Goal: Check status: Verify the current state of an ongoing process or item

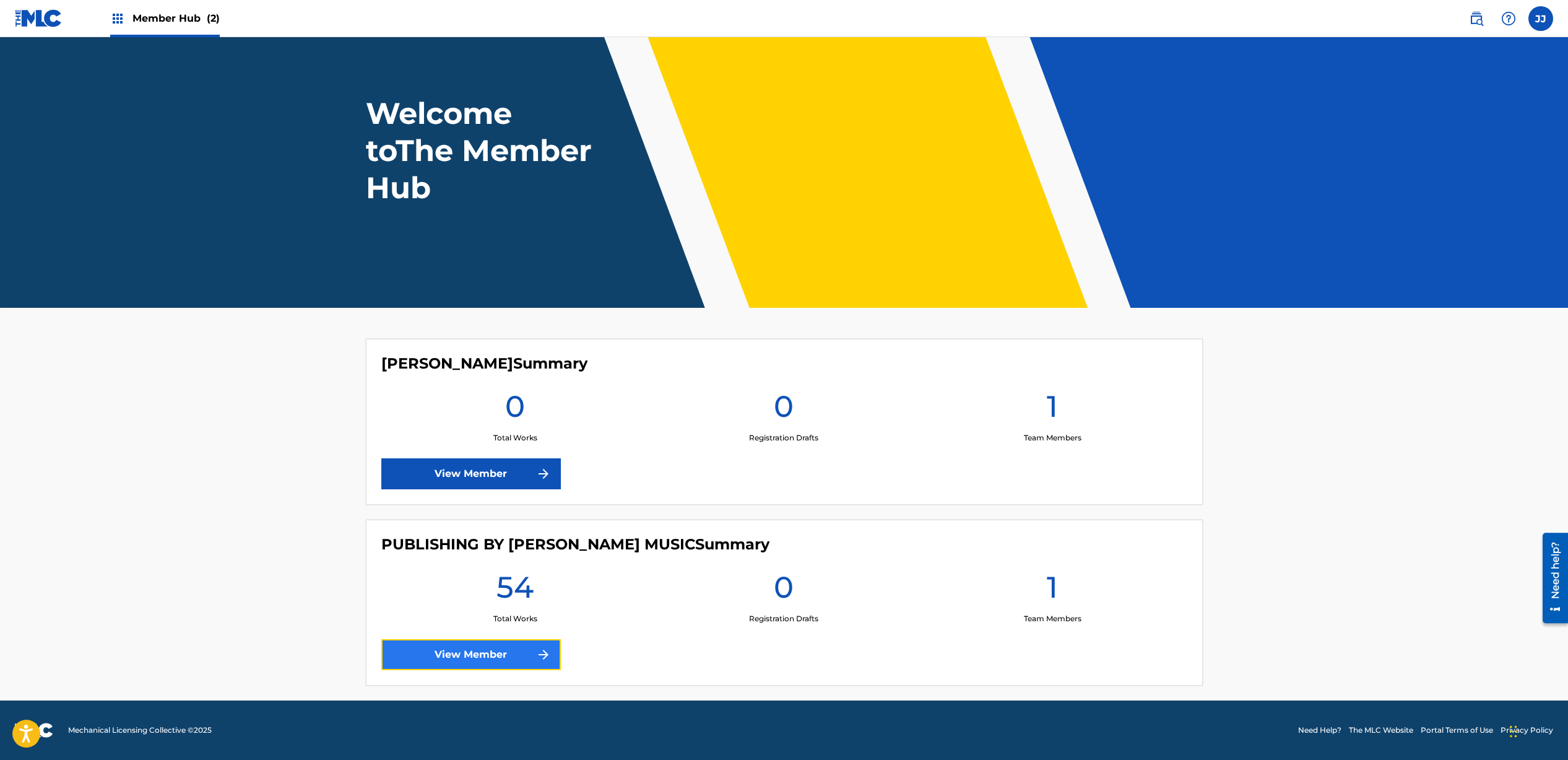
click at [502, 655] on link "View Member" at bounding box center [472, 654] width 180 height 31
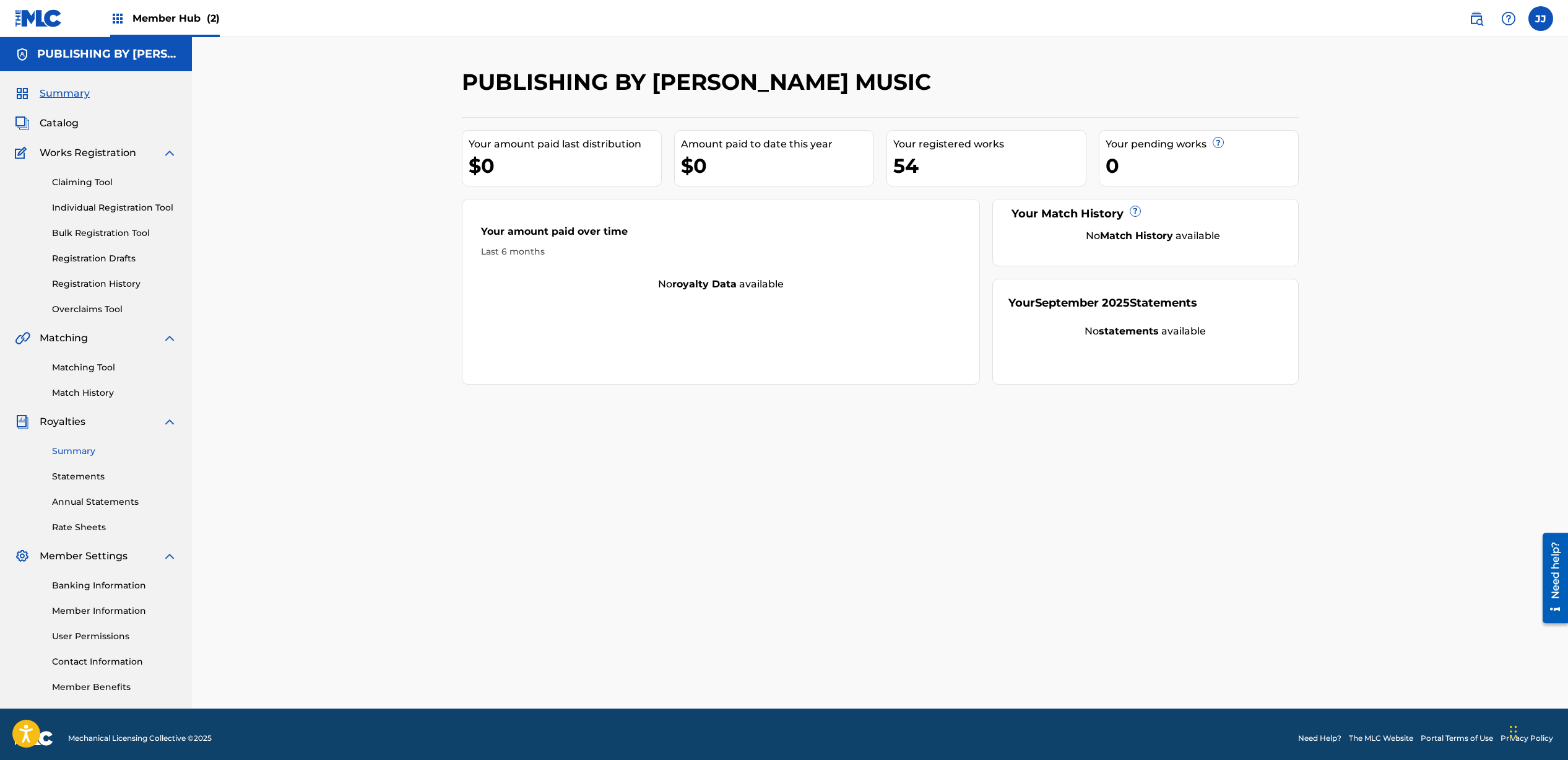
click at [85, 452] on link "Summary" at bounding box center [114, 451] width 125 height 13
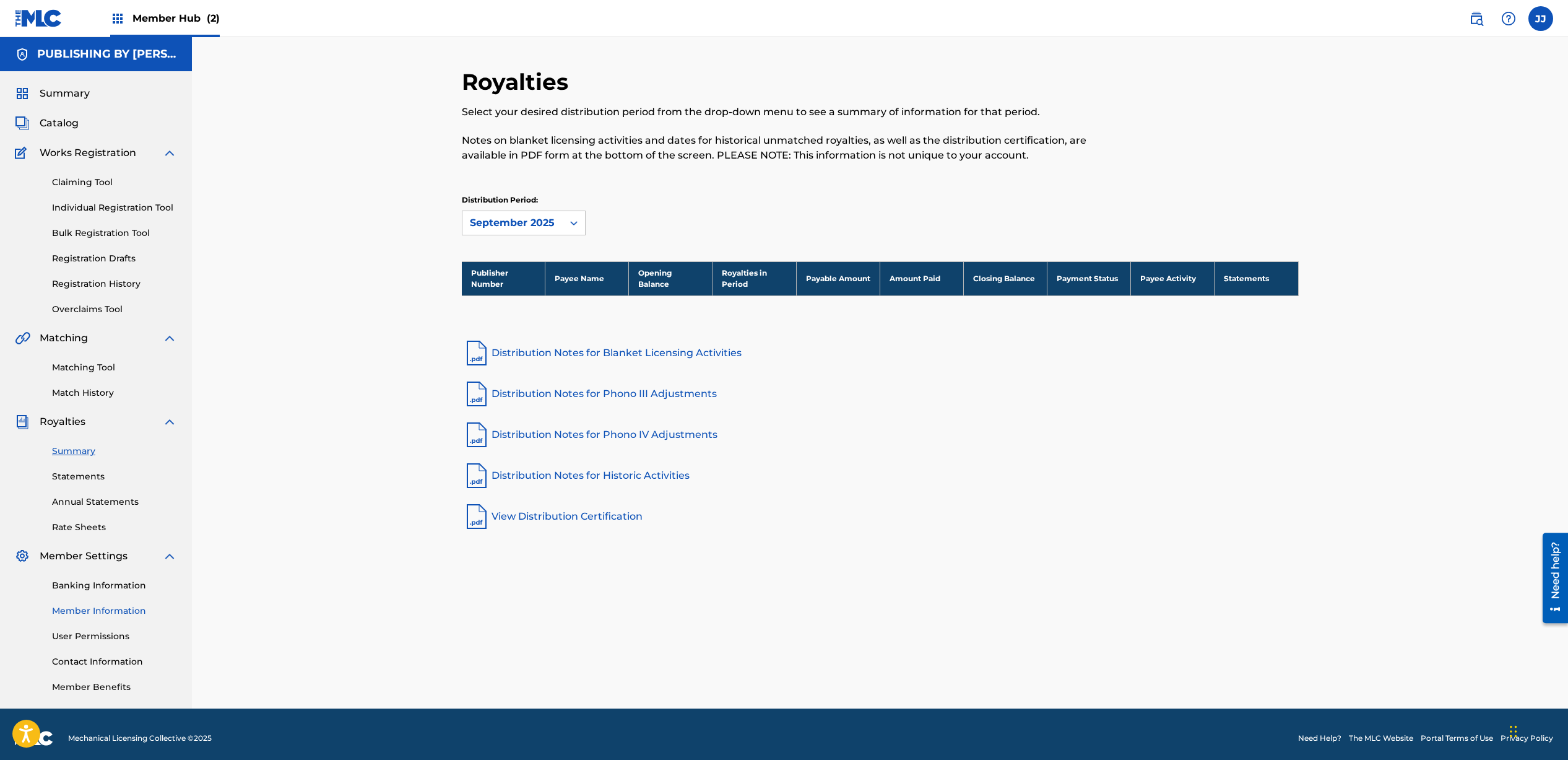
click at [109, 607] on link "Member Information" at bounding box center [114, 610] width 125 height 13
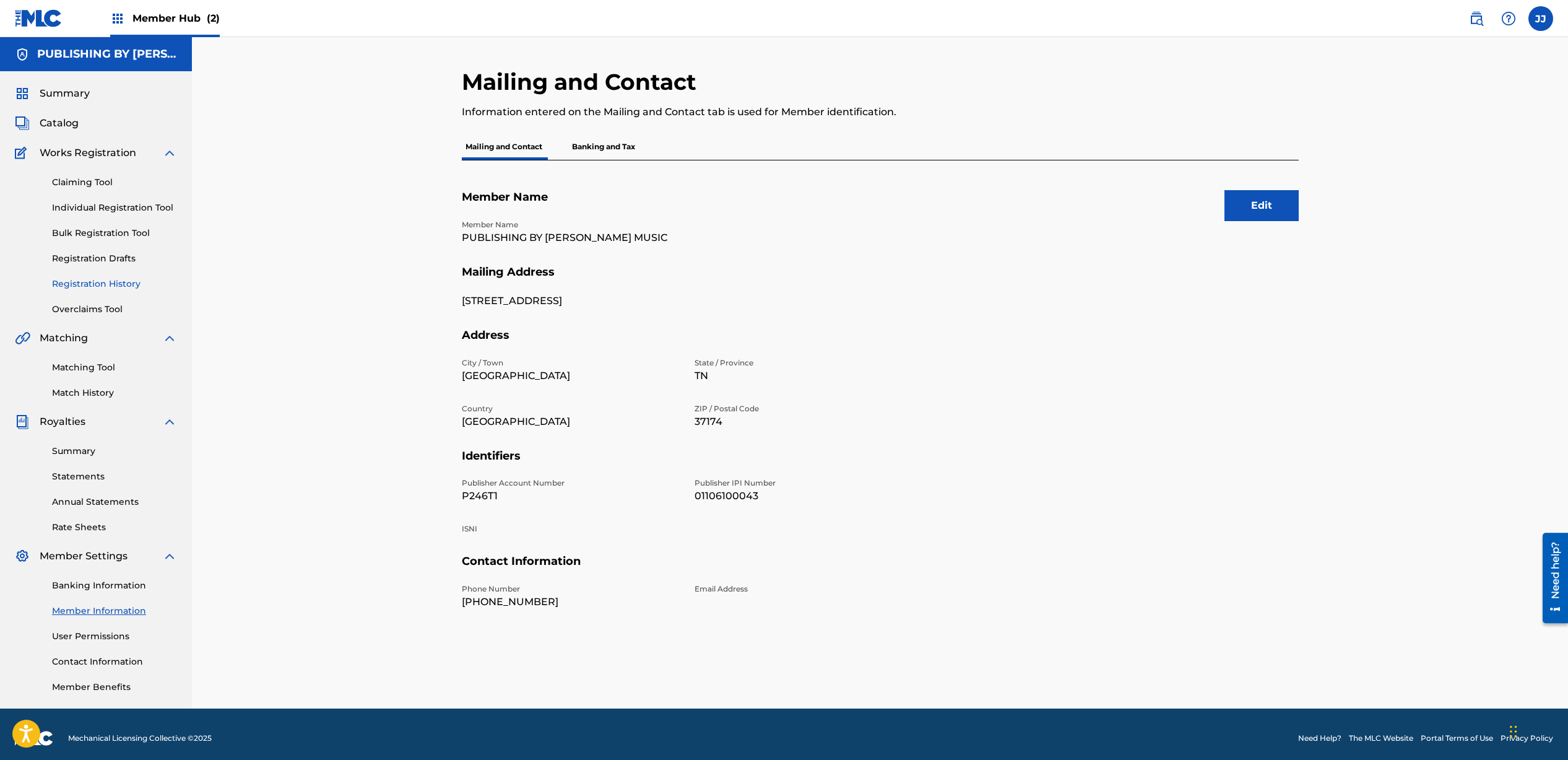
click at [101, 282] on link "Registration History" at bounding box center [114, 284] width 125 height 13
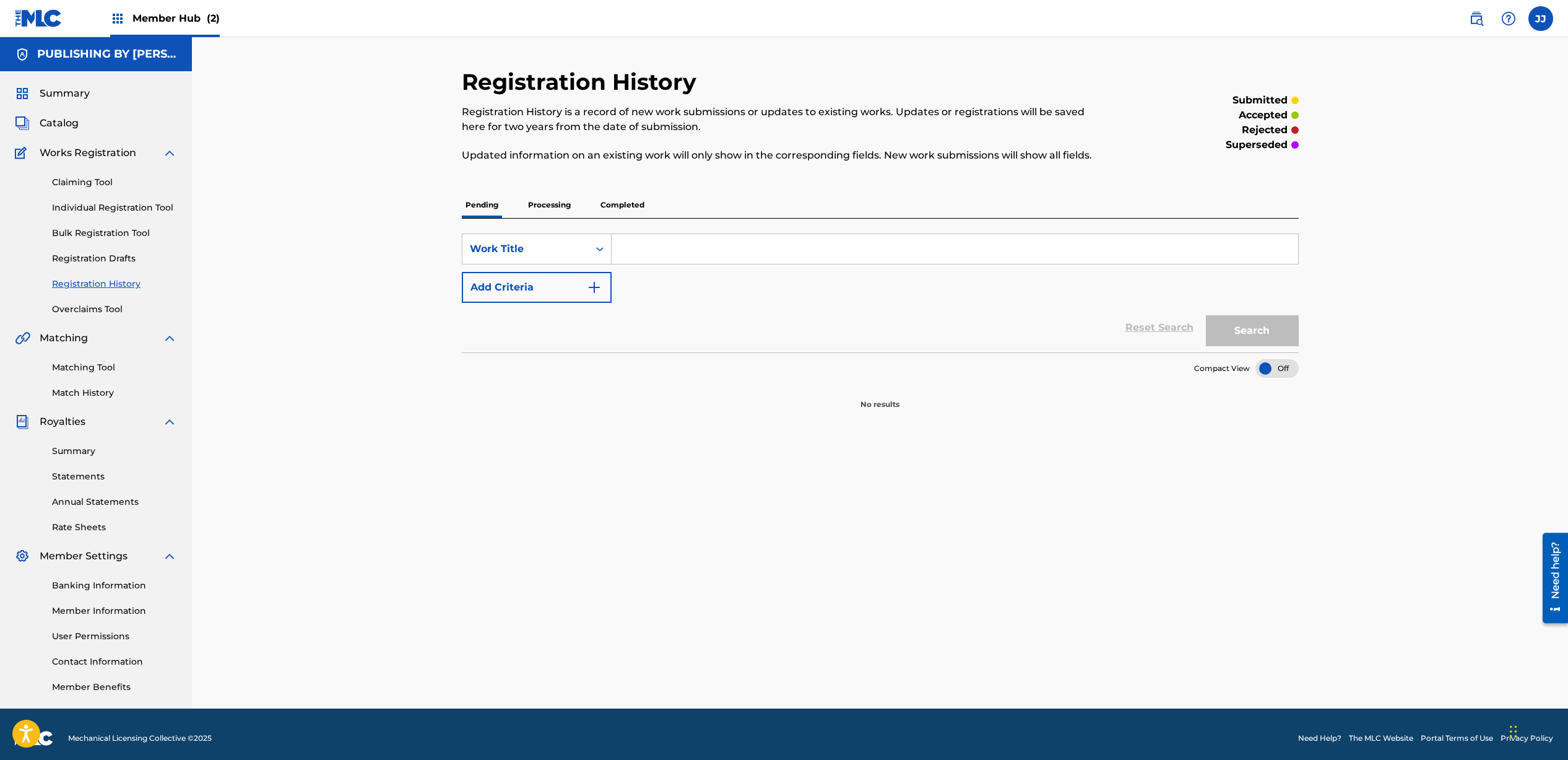
click at [611, 202] on p "Completed" at bounding box center [622, 204] width 52 height 26
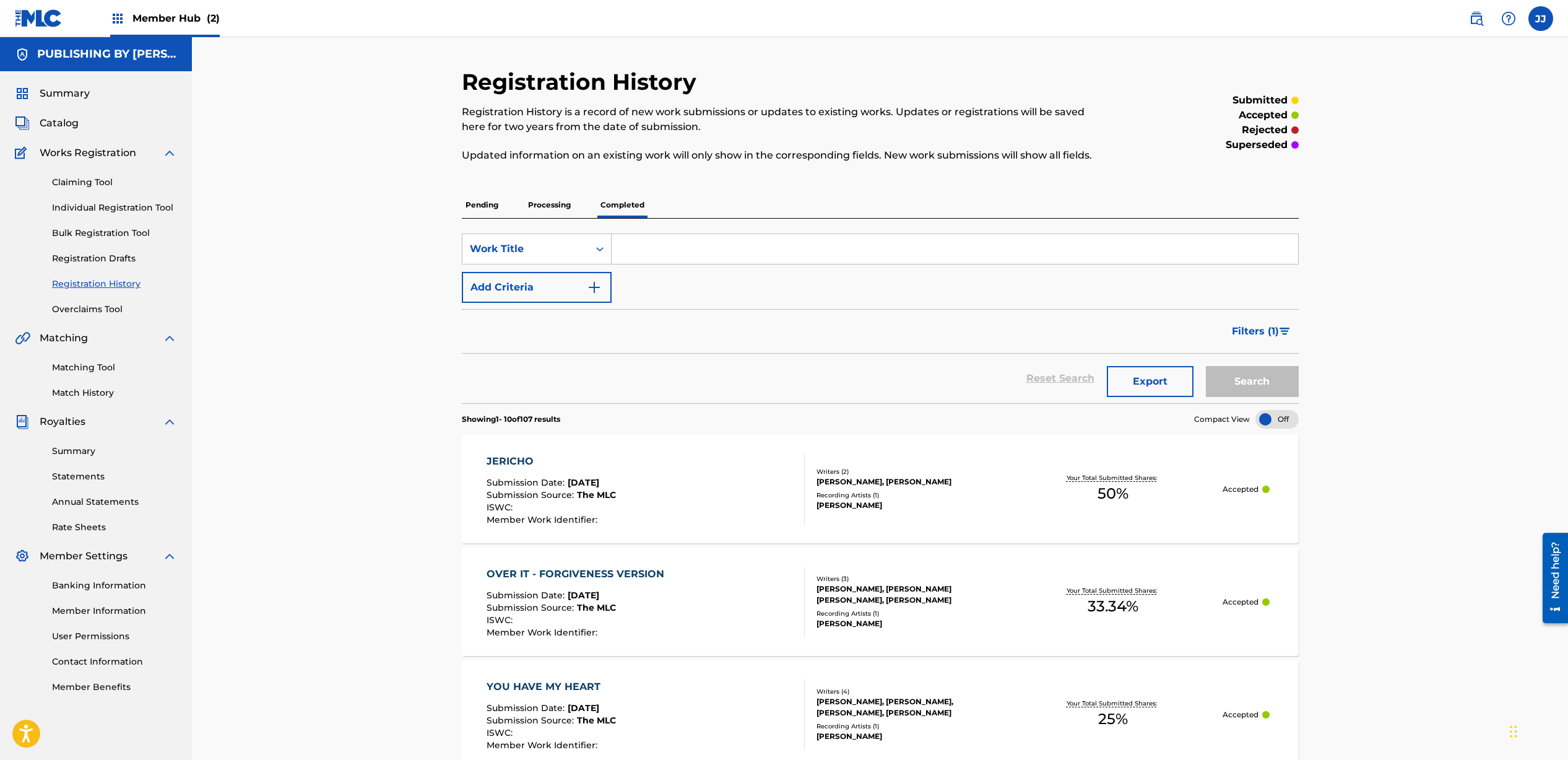
click at [585, 202] on div "Pending Processing Completed" at bounding box center [880, 204] width 837 height 26
click at [558, 202] on p "Processing" at bounding box center [549, 204] width 50 height 26
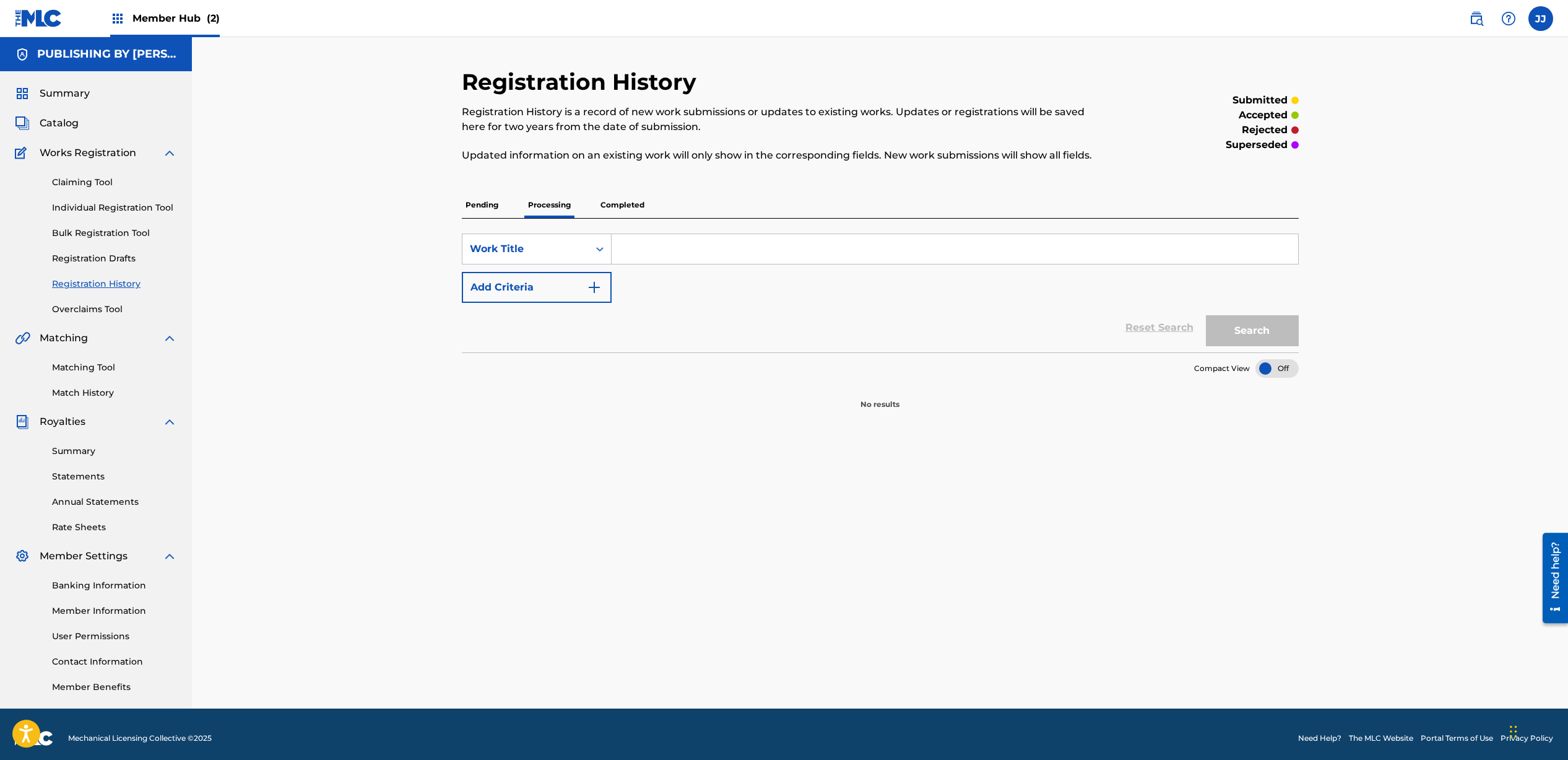
click at [635, 202] on p "Completed" at bounding box center [622, 204] width 52 height 26
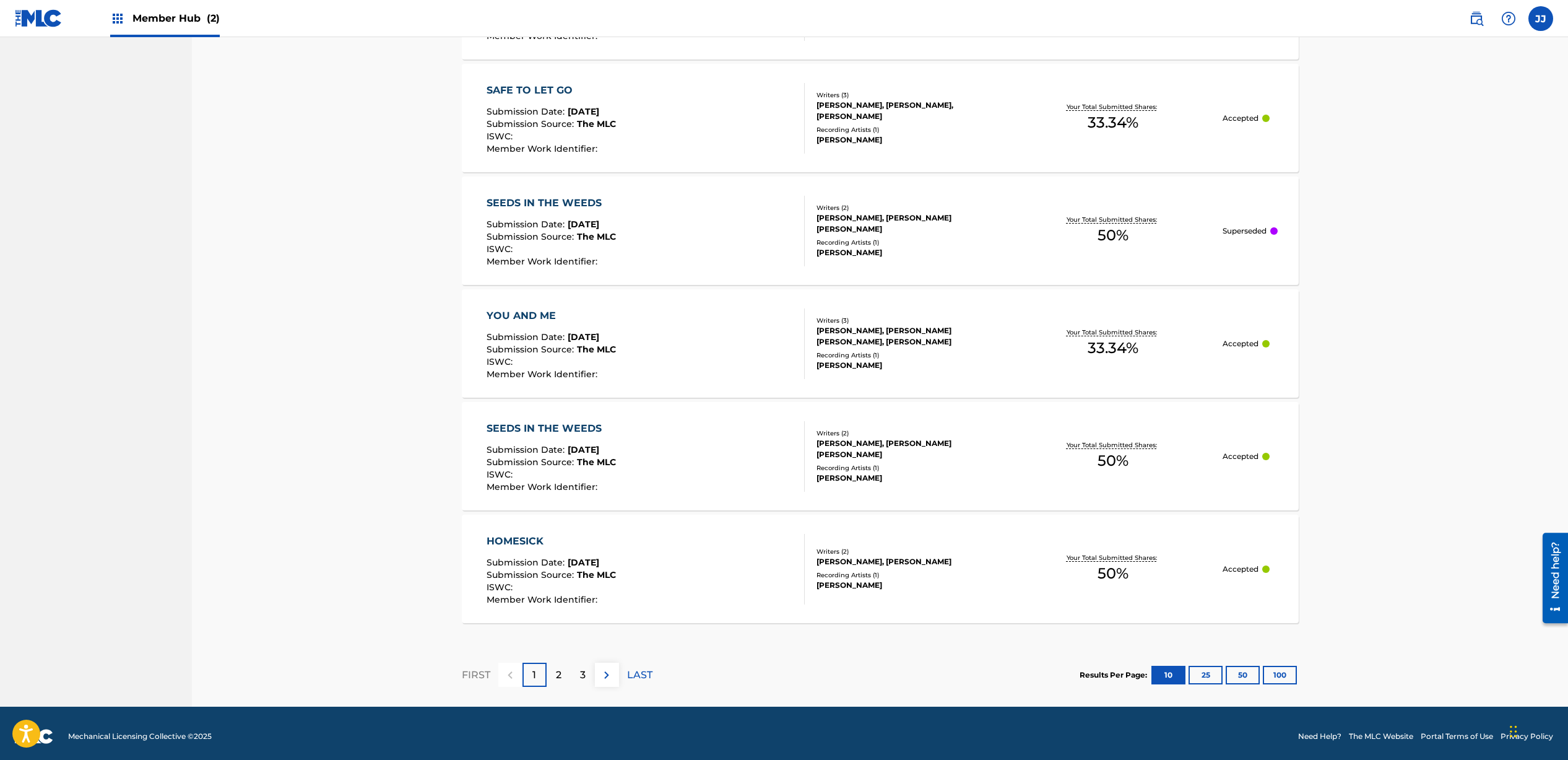
scroll to position [941, 0]
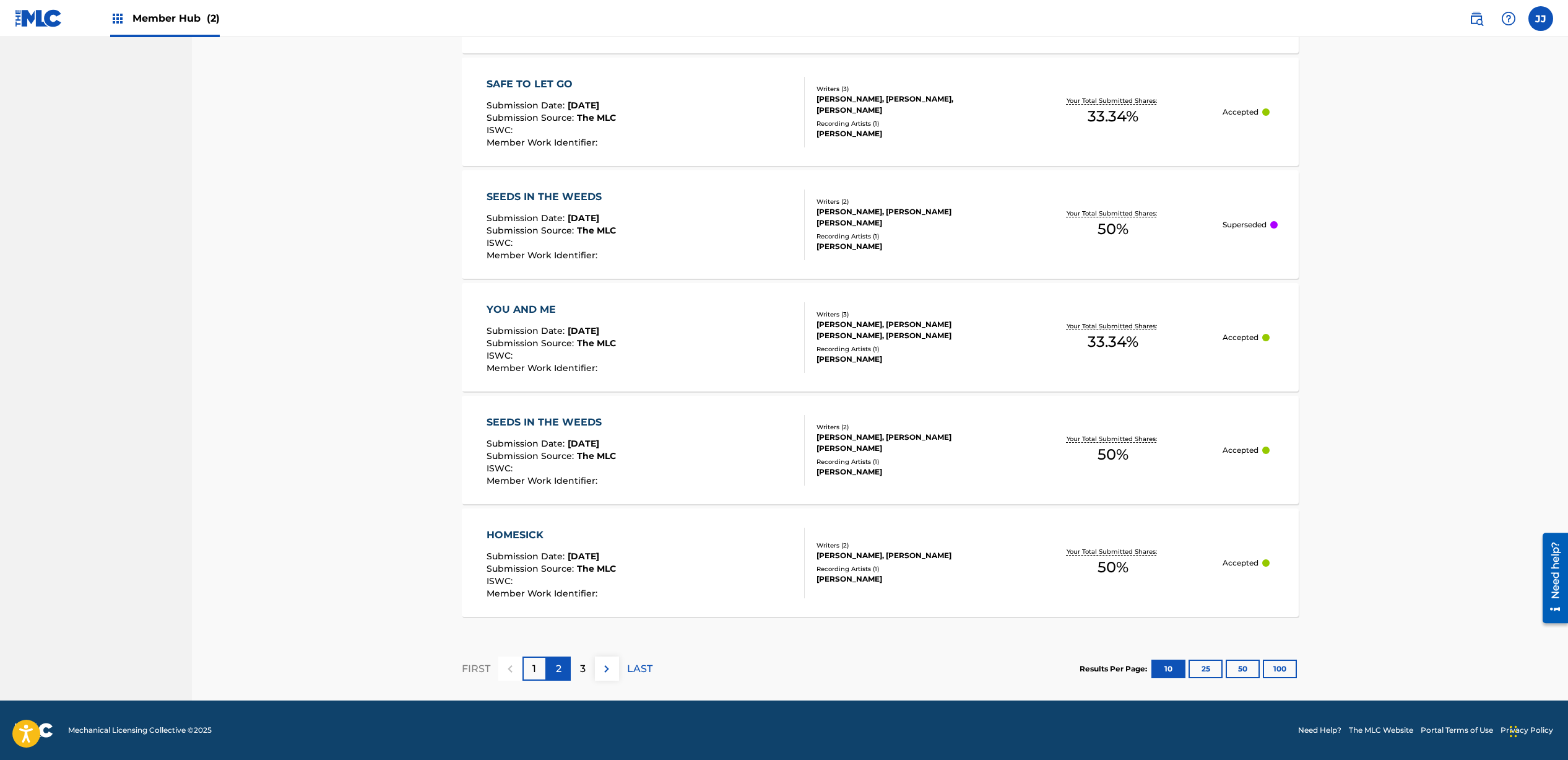
click at [553, 673] on div "2" at bounding box center [558, 669] width 24 height 24
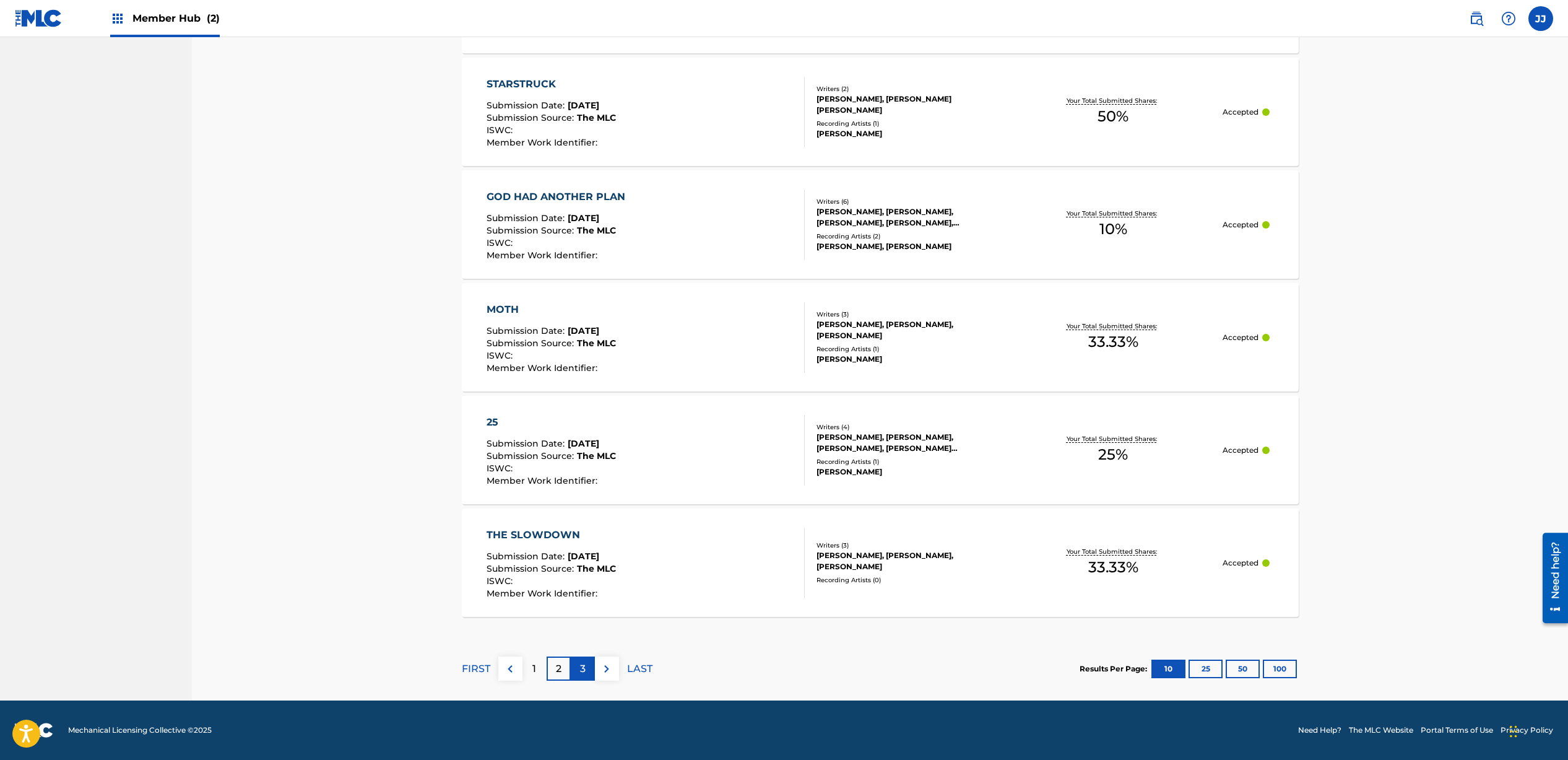
click at [590, 673] on div "3" at bounding box center [583, 669] width 24 height 24
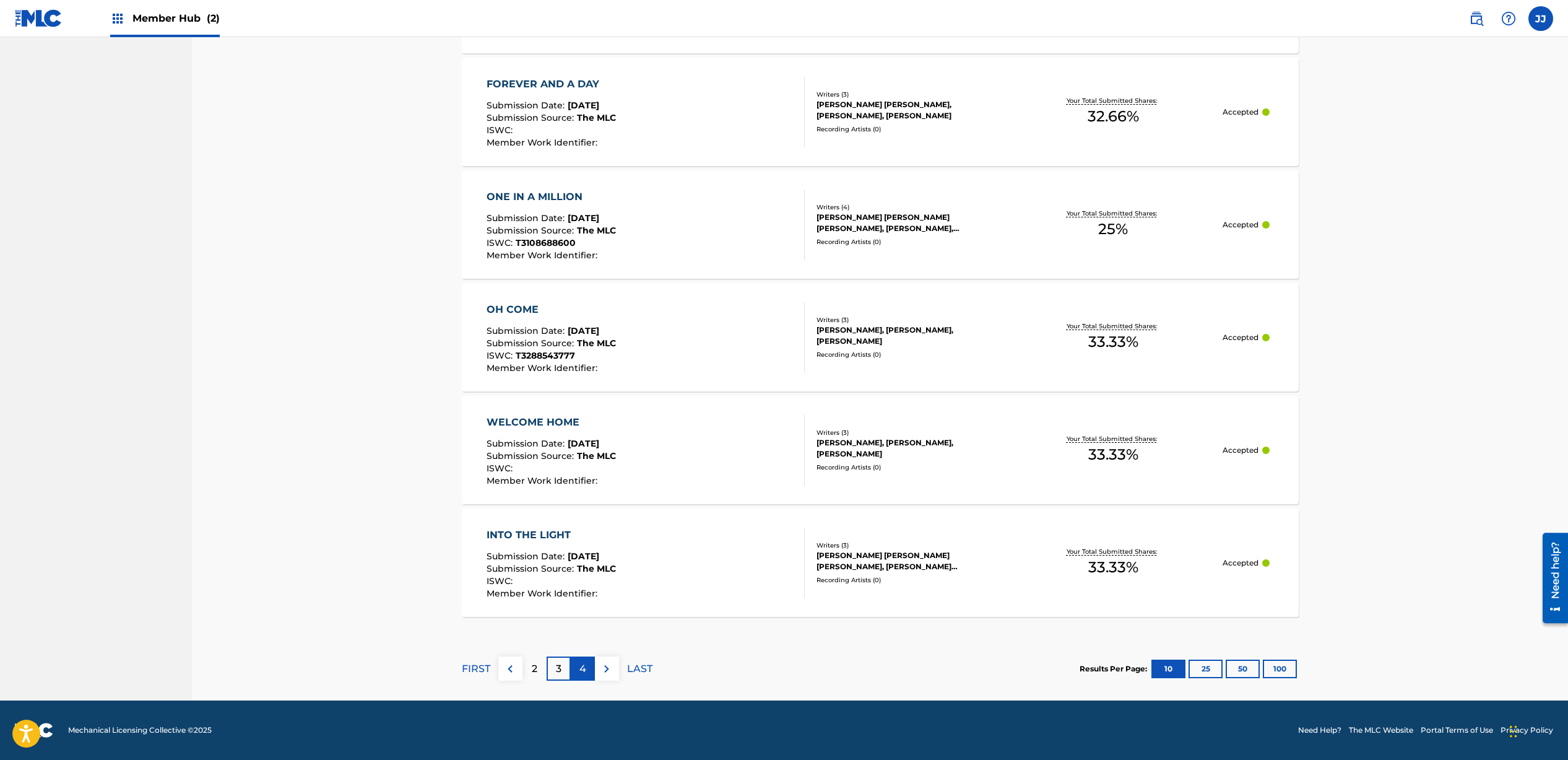
click at [580, 672] on p "4" at bounding box center [582, 669] width 7 height 15
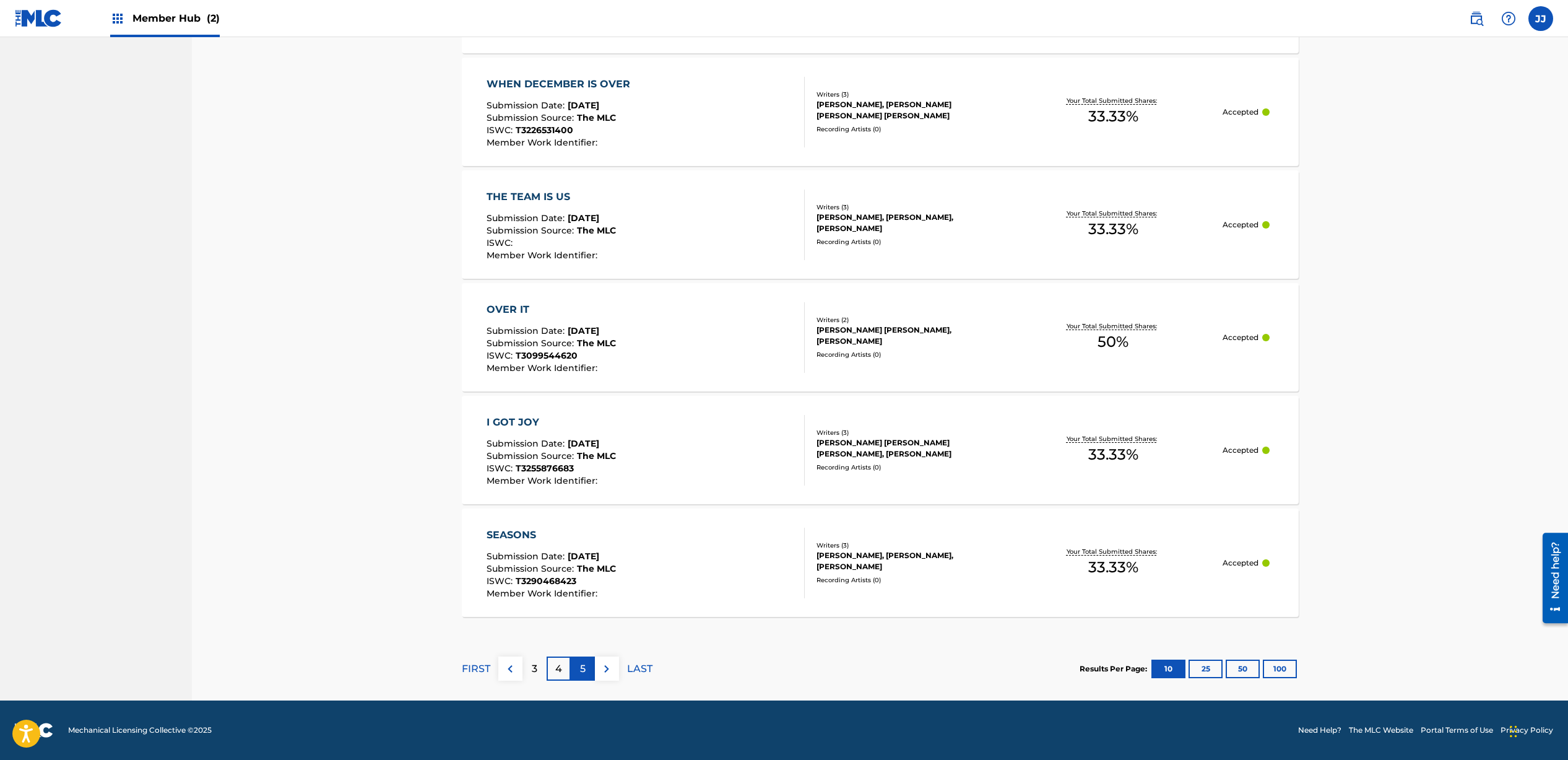
click at [586, 675] on div "5" at bounding box center [583, 669] width 24 height 24
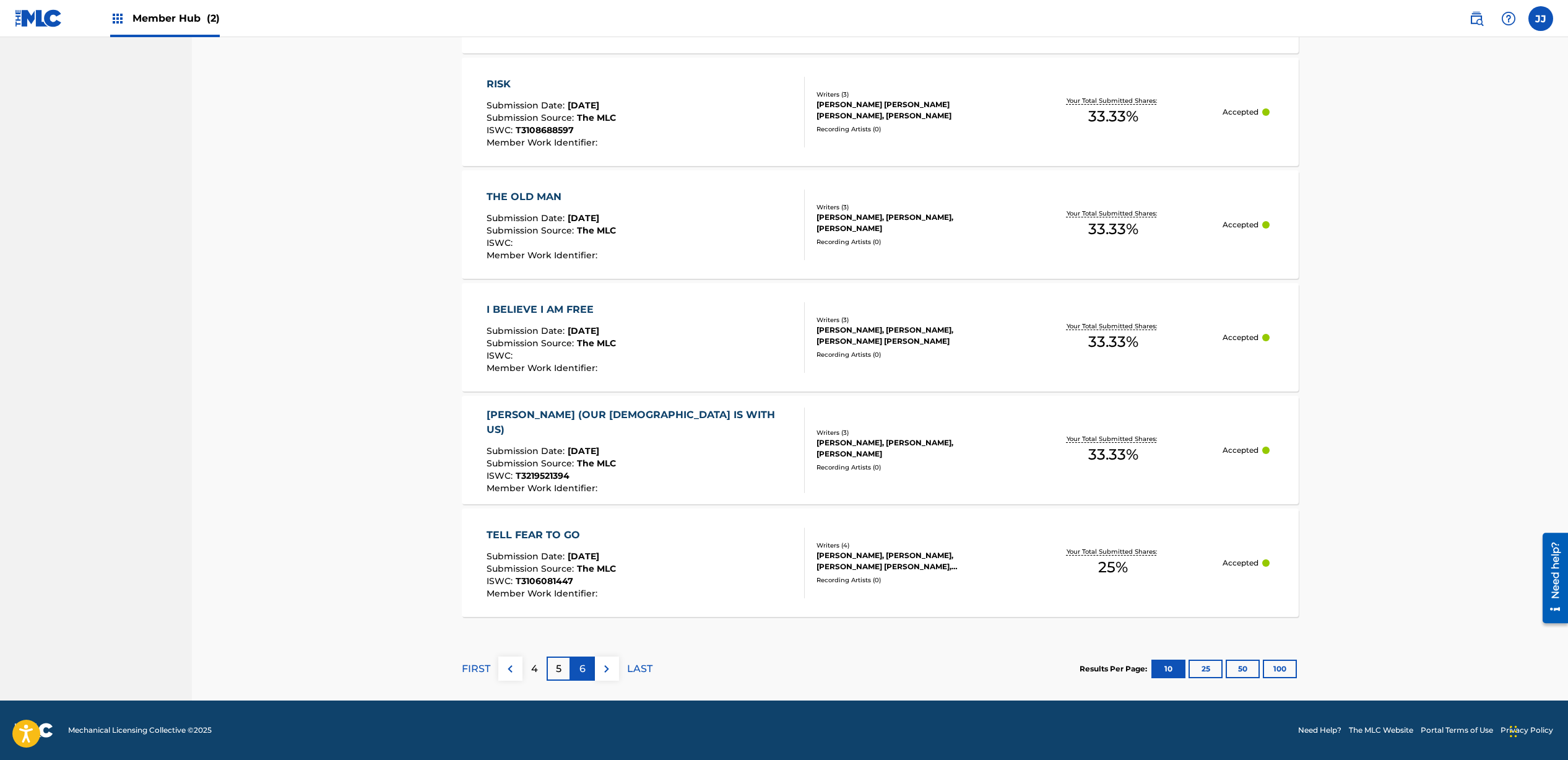
click at [591, 672] on div "6" at bounding box center [583, 669] width 24 height 24
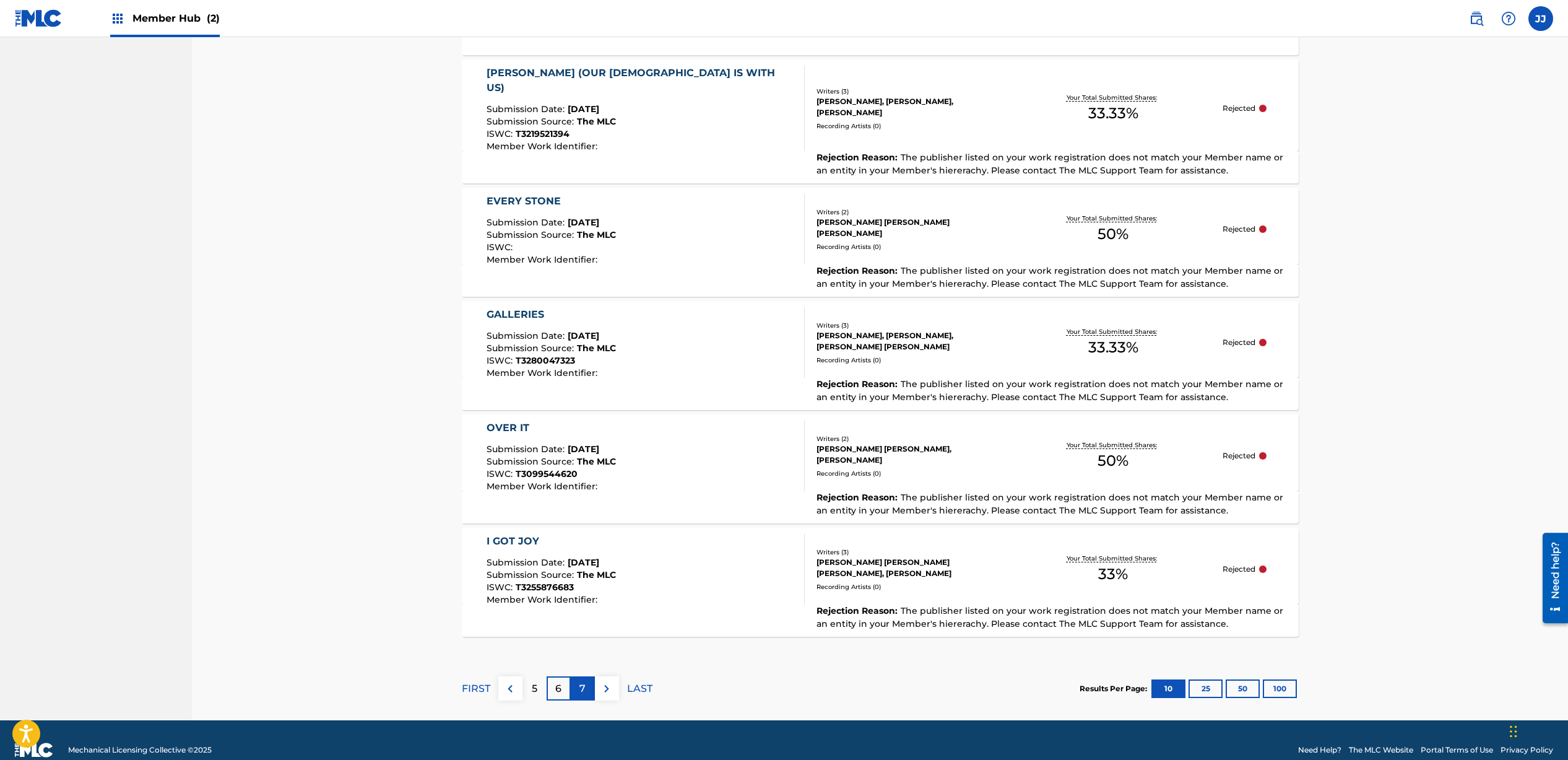
click at [589, 676] on div "7" at bounding box center [583, 688] width 24 height 24
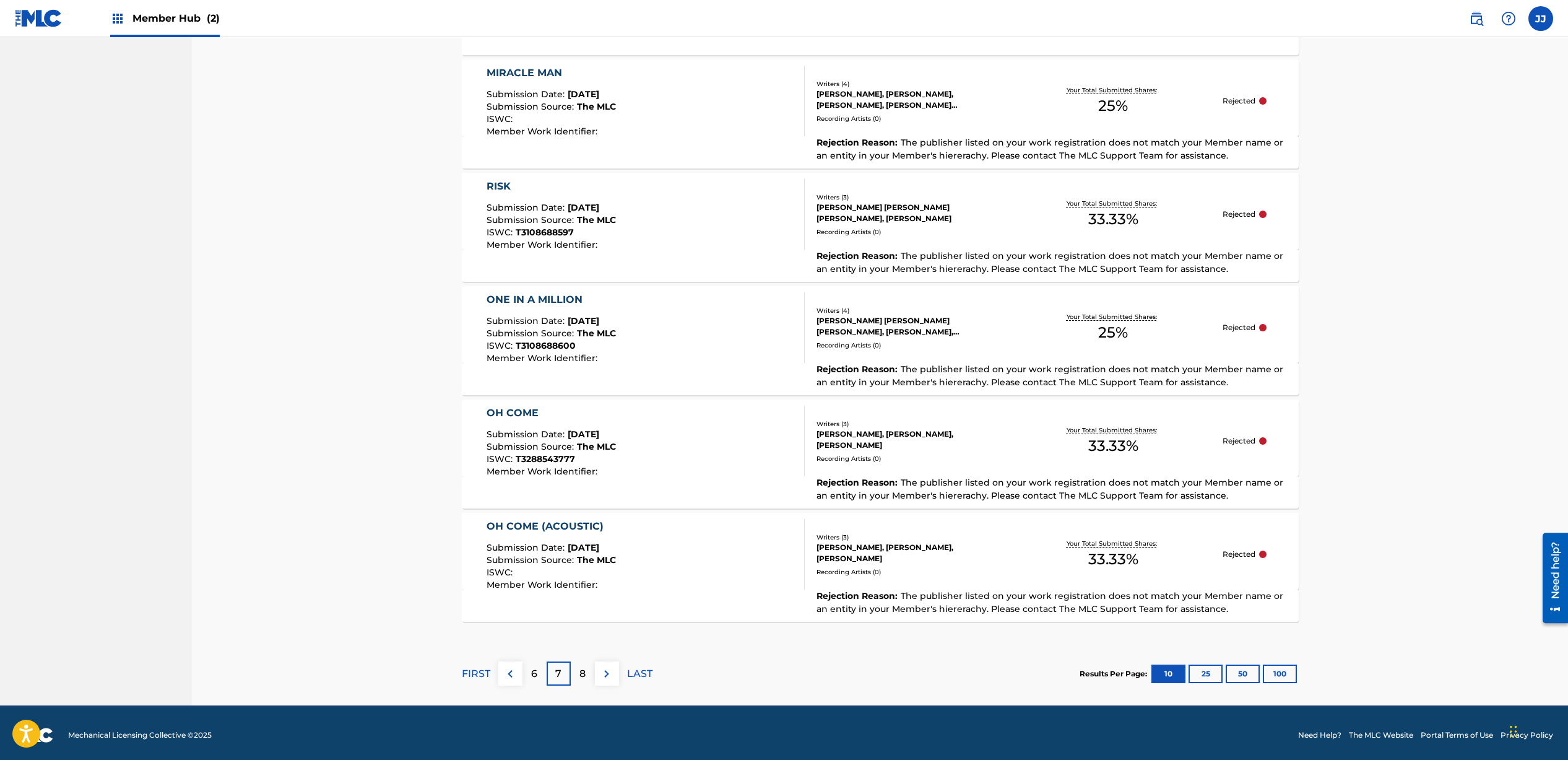
click at [557, 672] on p "7" at bounding box center [558, 674] width 6 height 15
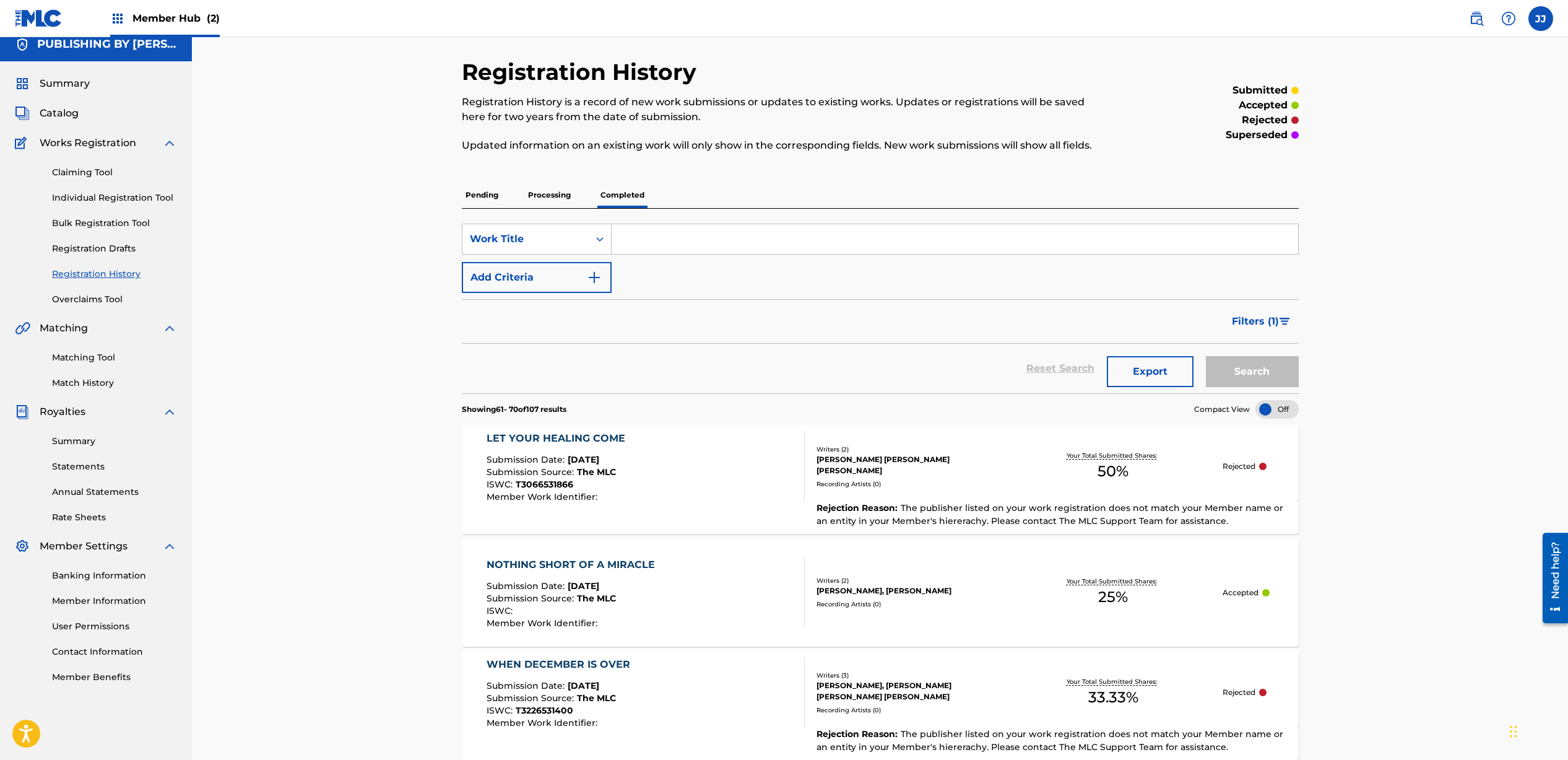
scroll to position [0, 0]
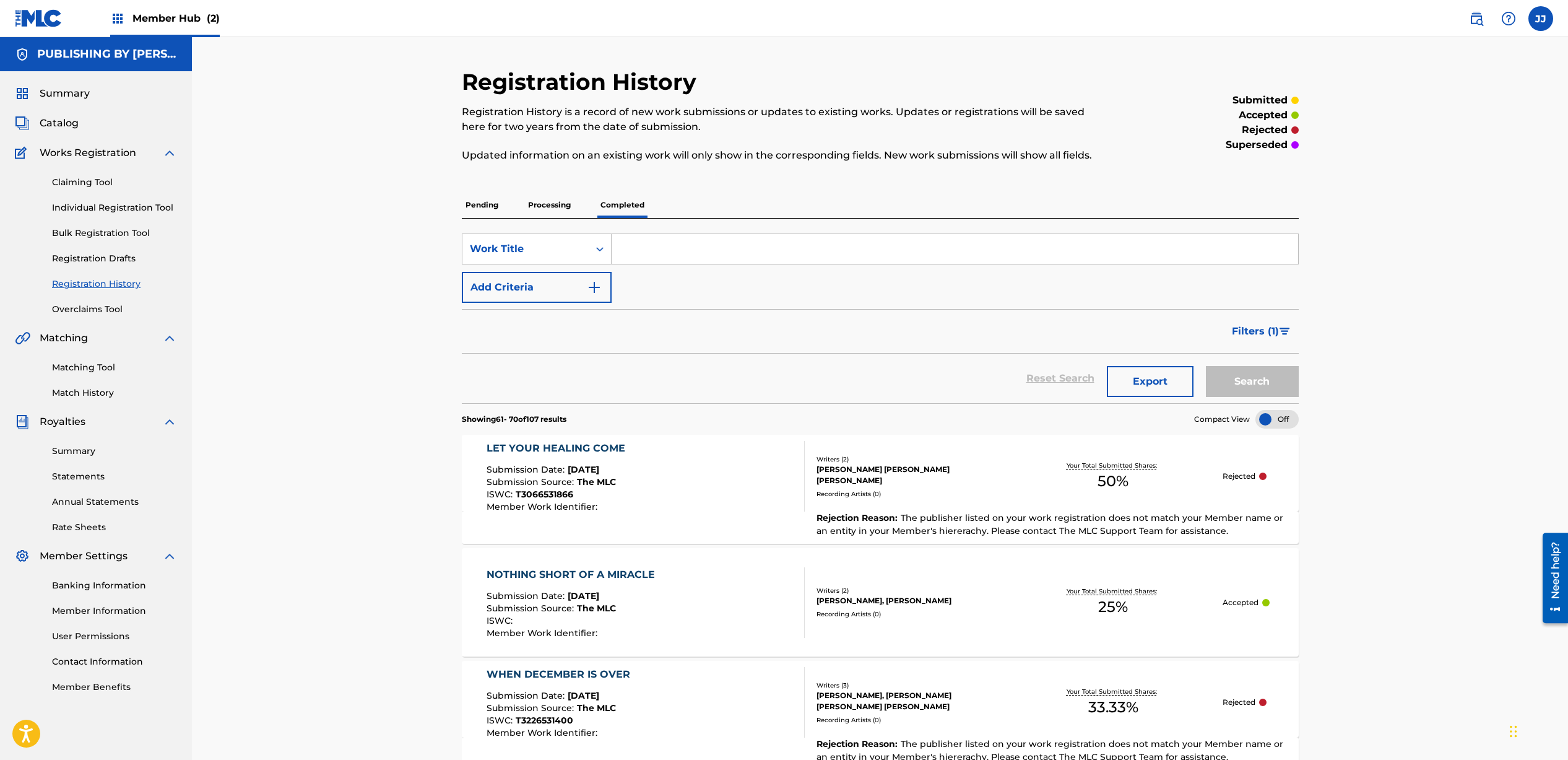
click at [638, 240] on input "Search Form" at bounding box center [954, 249] width 686 height 30
click at [489, 210] on p "Pending" at bounding box center [482, 204] width 40 height 26
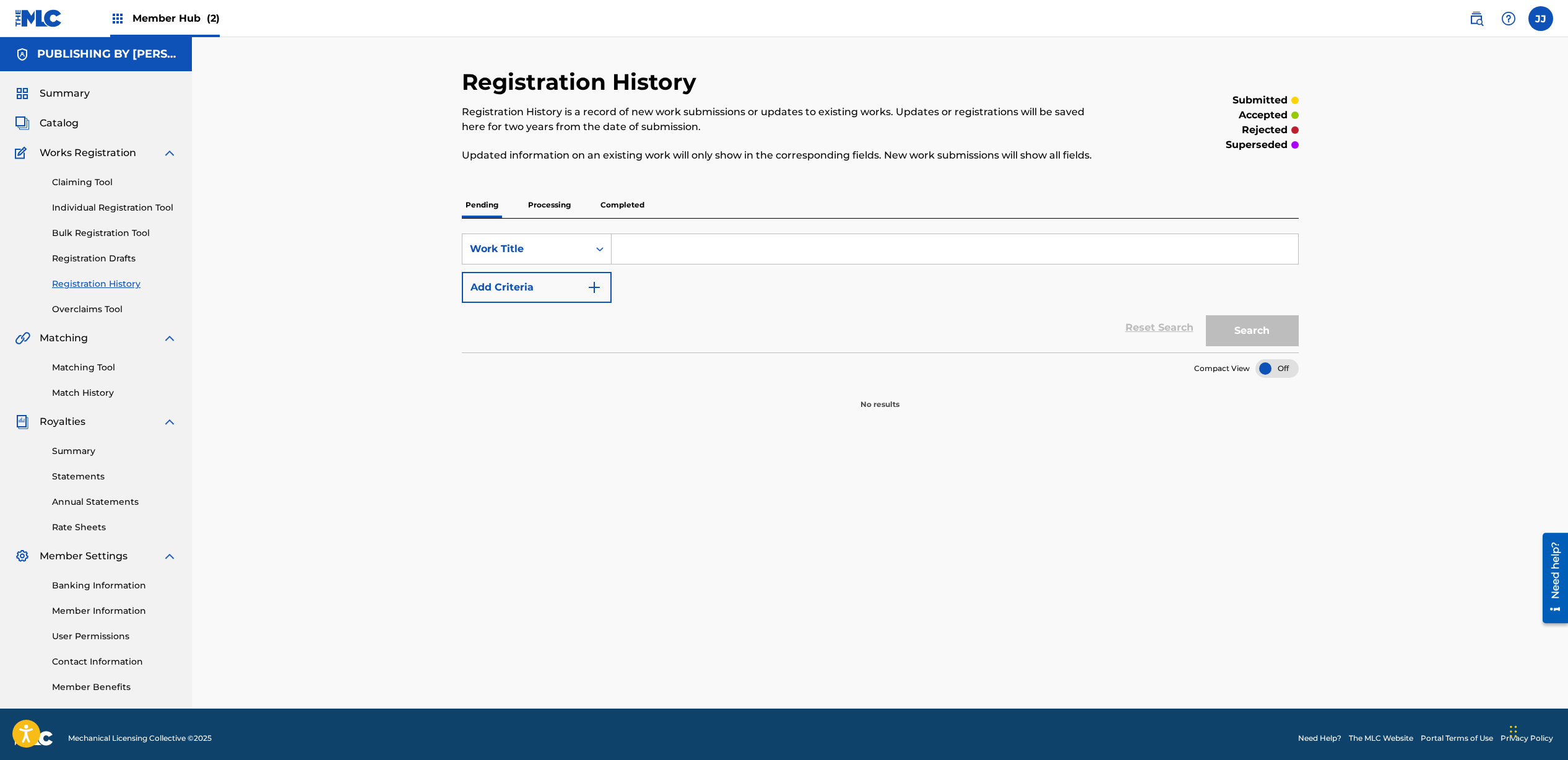
click at [614, 206] on p "Completed" at bounding box center [622, 204] width 52 height 26
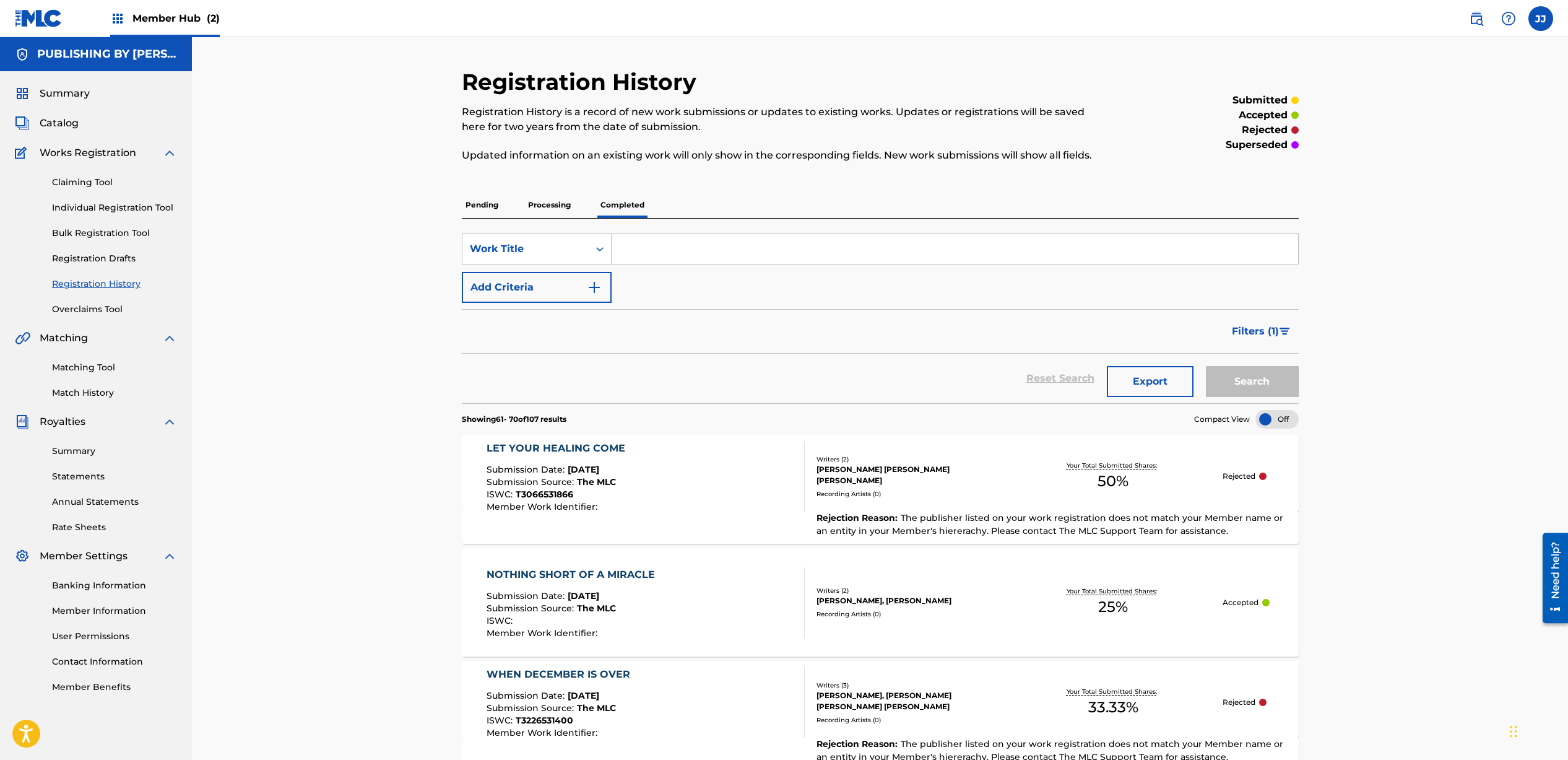
click at [656, 243] on input "Search Form" at bounding box center [954, 249] width 686 height 30
type input "miracle man"
click at [1206, 366] on button "Search" at bounding box center [1252, 381] width 93 height 31
